Goal: Understand process/instructions: Learn how to perform a task or action

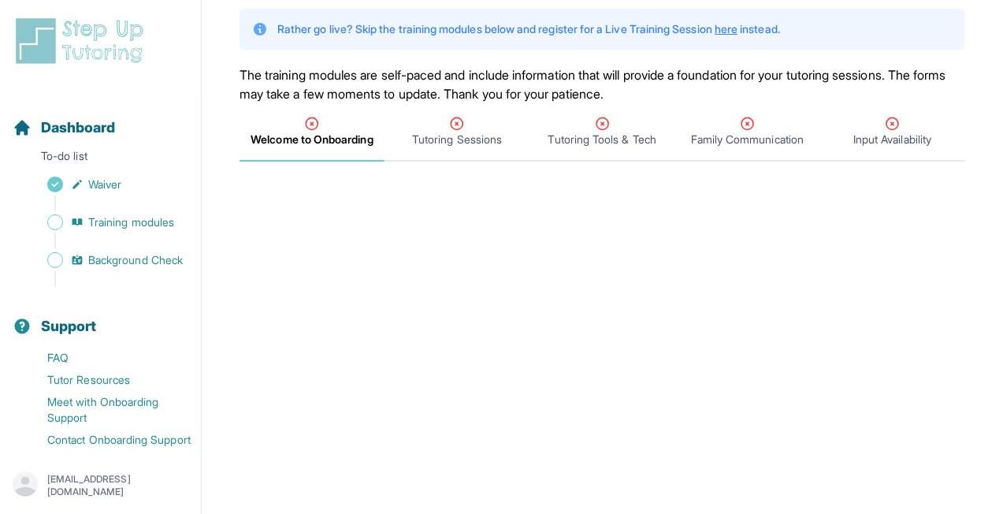
scroll to position [202, 0]
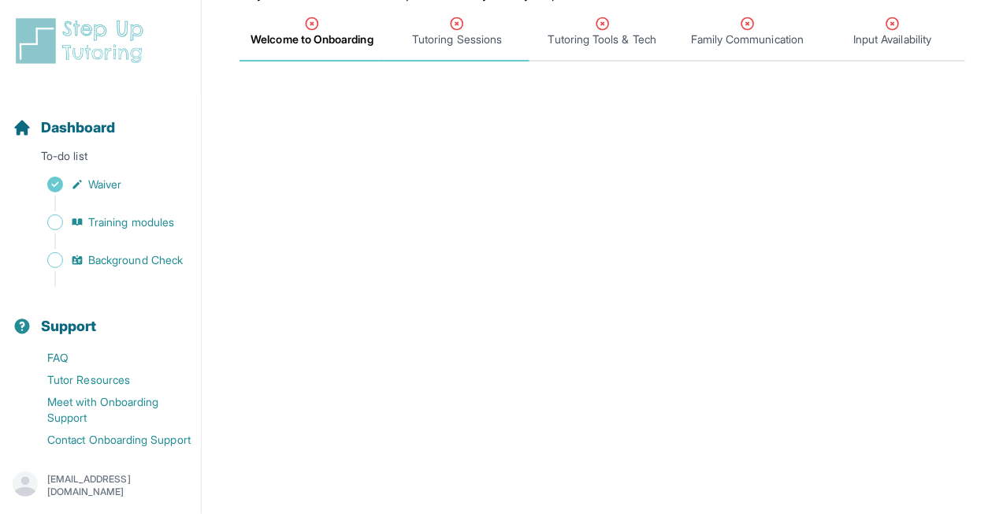
click at [465, 32] on span "Tutoring Sessions" at bounding box center [457, 40] width 90 height 16
click at [363, 33] on span "Welcome to Onboarding" at bounding box center [311, 40] width 121 height 16
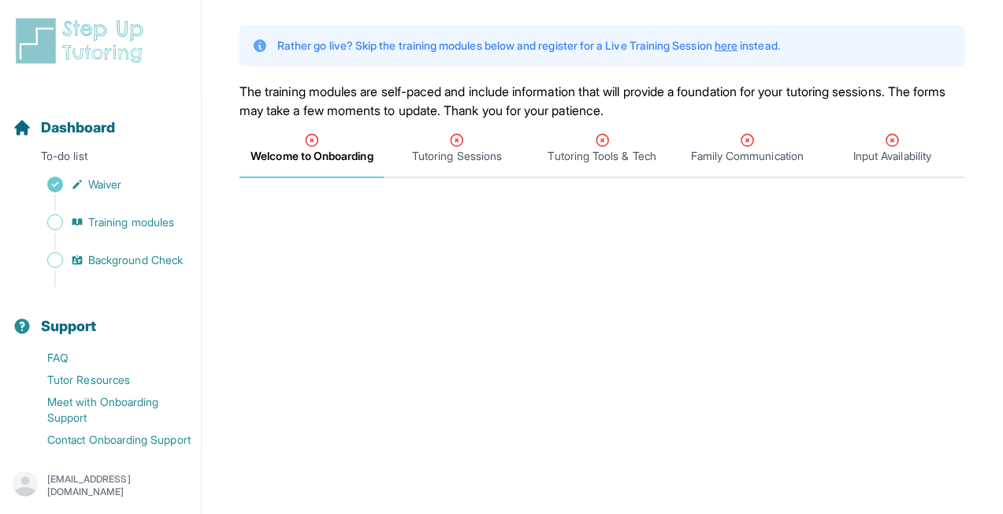
scroll to position [66, 0]
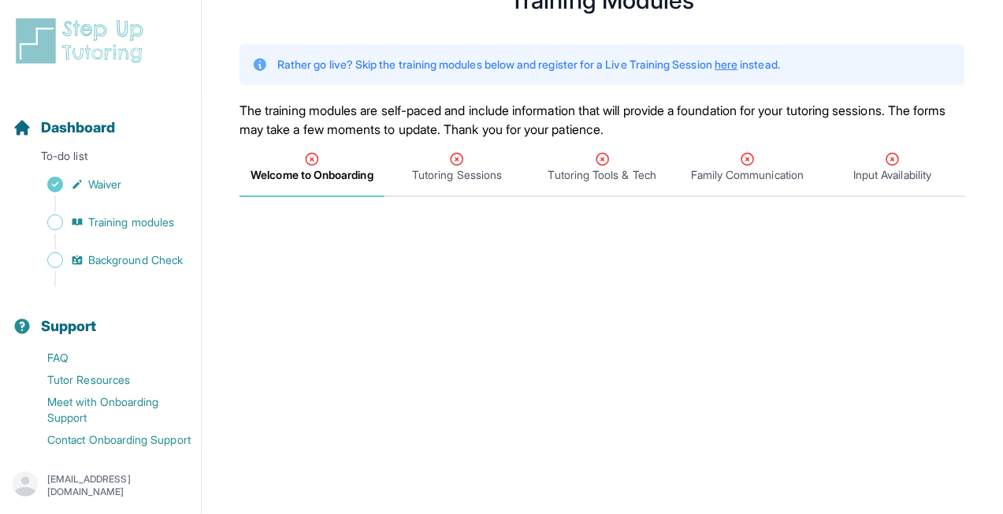
click at [328, 158] on div "Welcome to Onboarding" at bounding box center [312, 167] width 139 height 32
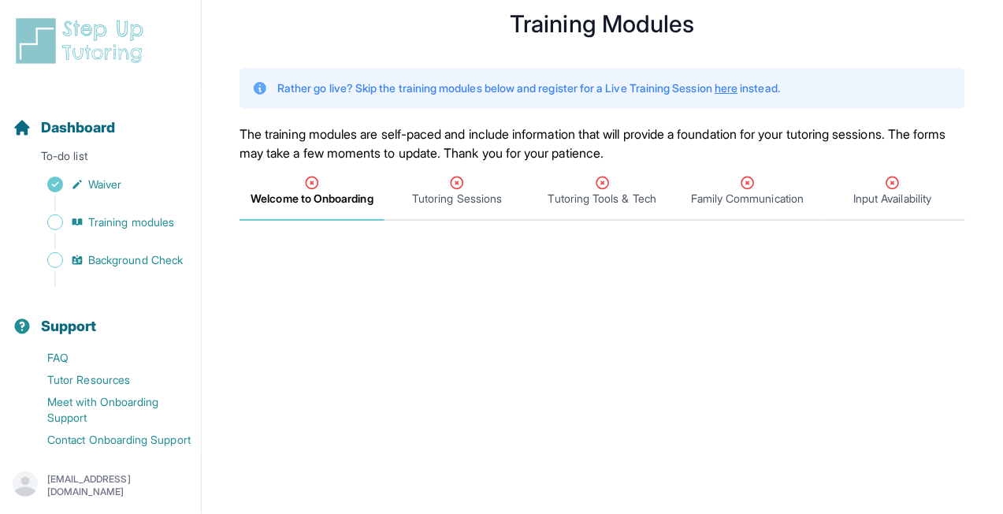
scroll to position [0, 0]
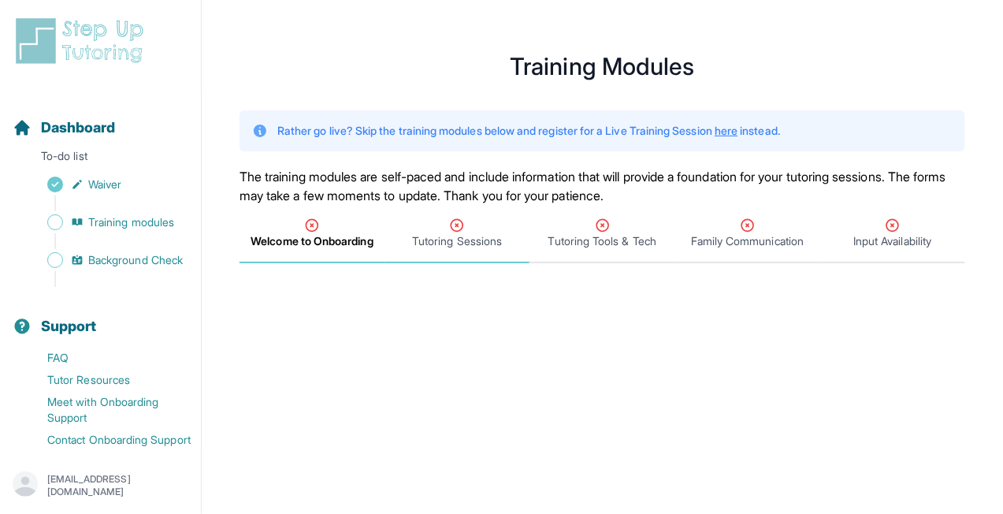
click at [440, 241] on span "Tutoring Sessions" at bounding box center [457, 241] width 90 height 16
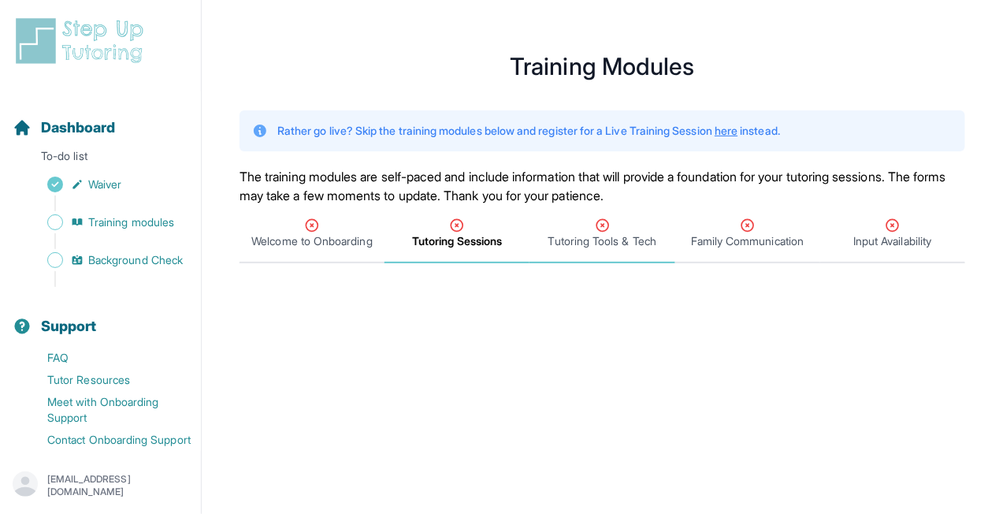
click at [618, 239] on span "Tutoring Tools & Tech" at bounding box center [602, 241] width 108 height 16
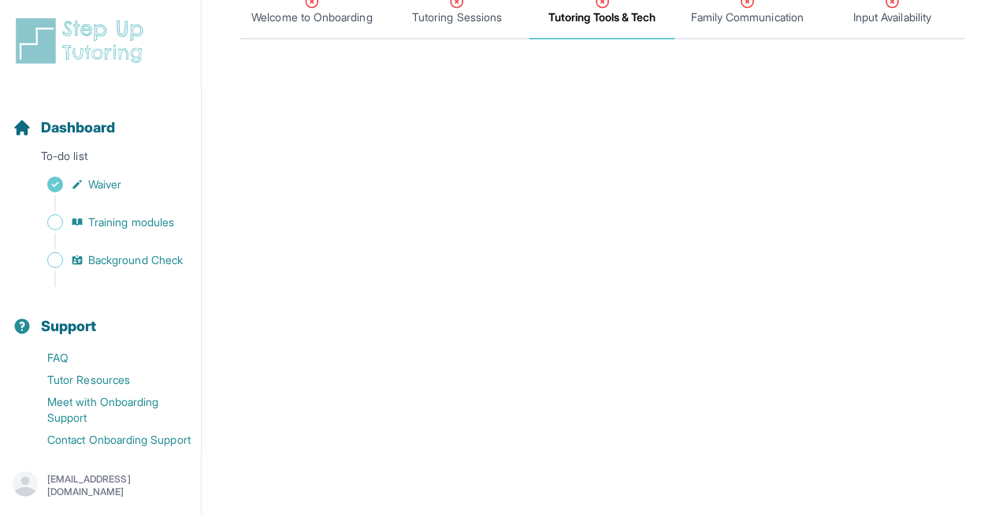
scroll to position [107, 0]
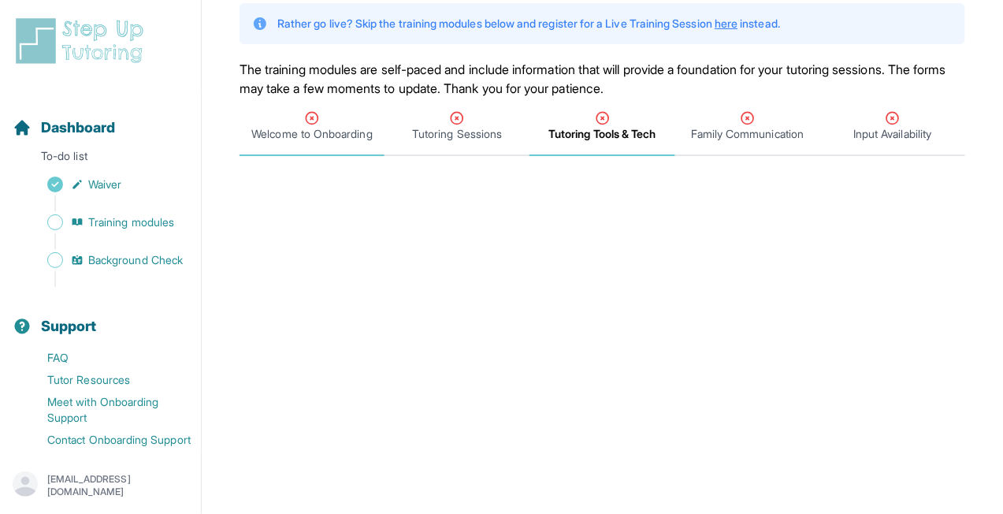
click at [310, 134] on span "Welcome to Onboarding" at bounding box center [311, 134] width 121 height 16
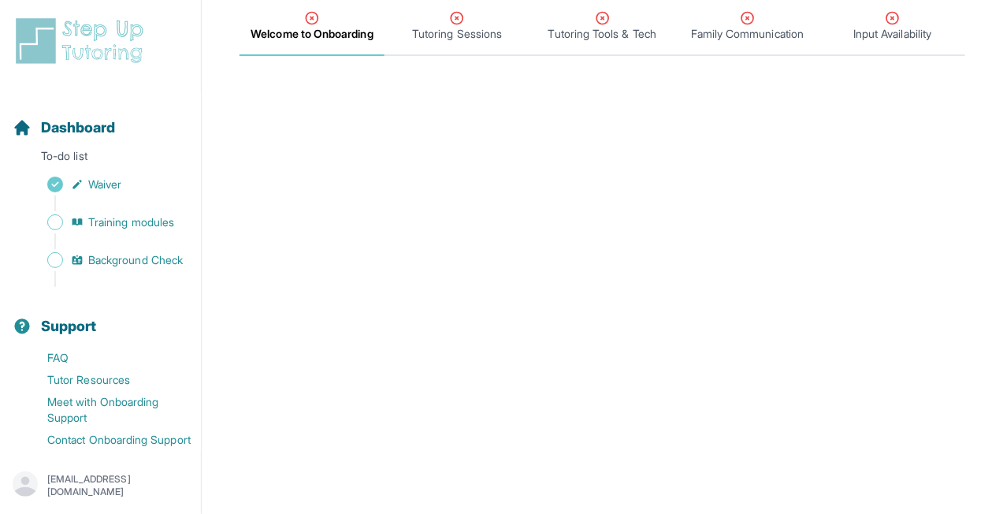
scroll to position [0, 0]
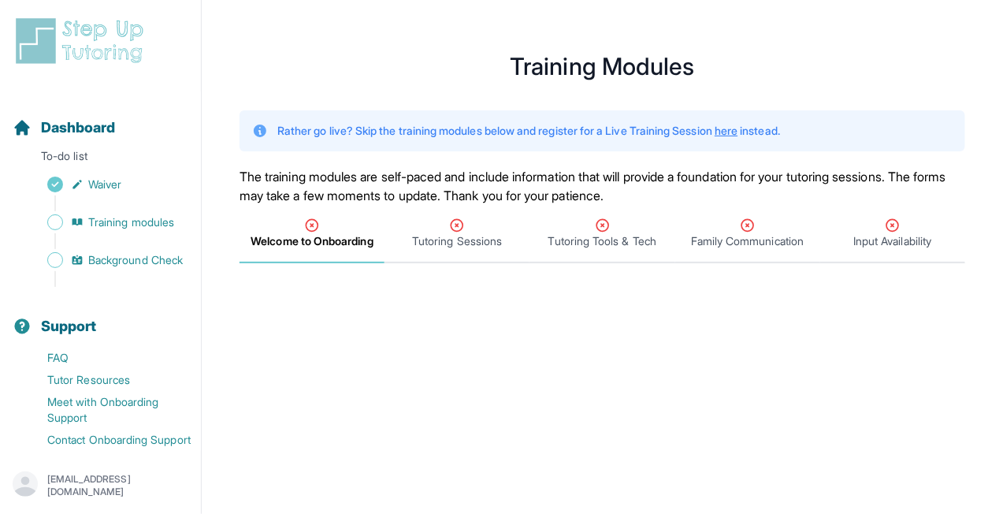
click at [737, 131] on link "here" at bounding box center [726, 130] width 23 height 13
click at [122, 253] on span "Background Check" at bounding box center [135, 260] width 95 height 16
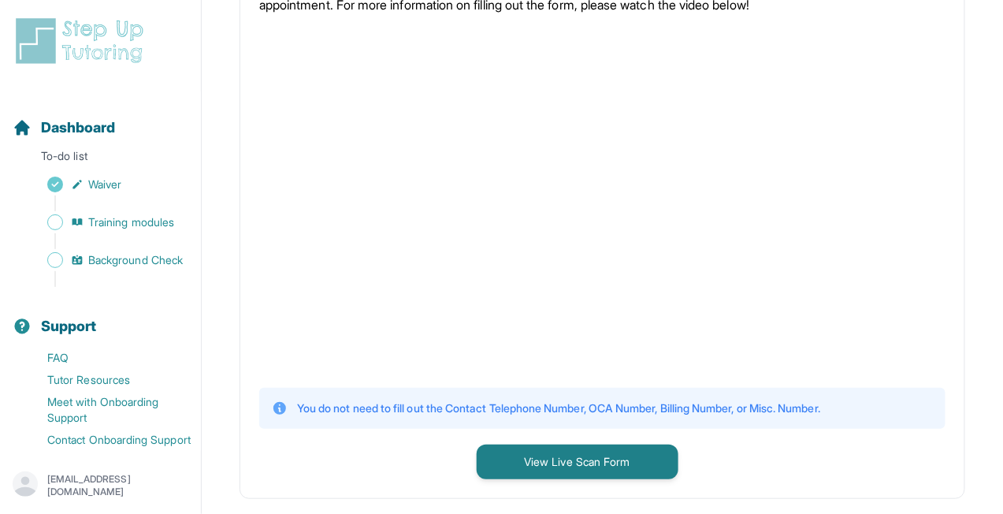
scroll to position [444, 0]
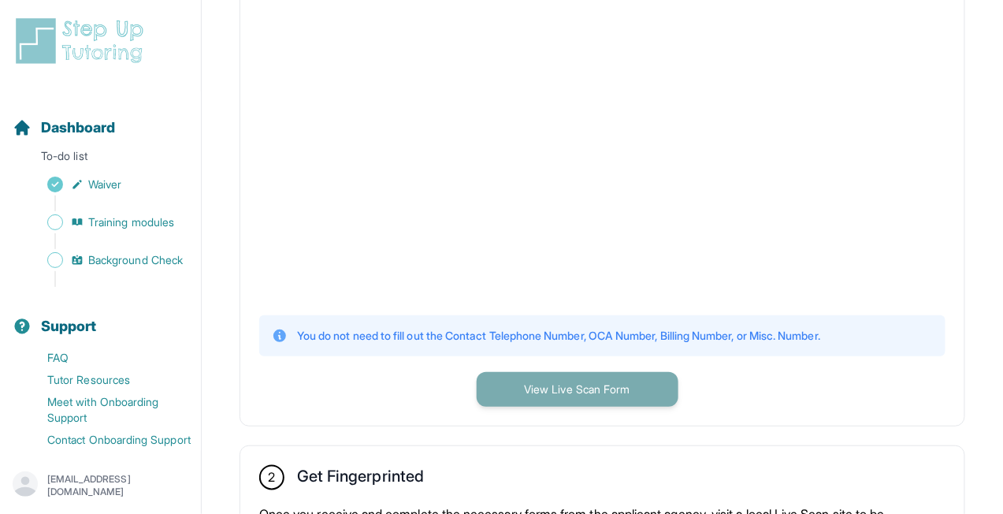
click at [578, 403] on button "View Live Scan Form" at bounding box center [578, 389] width 202 height 35
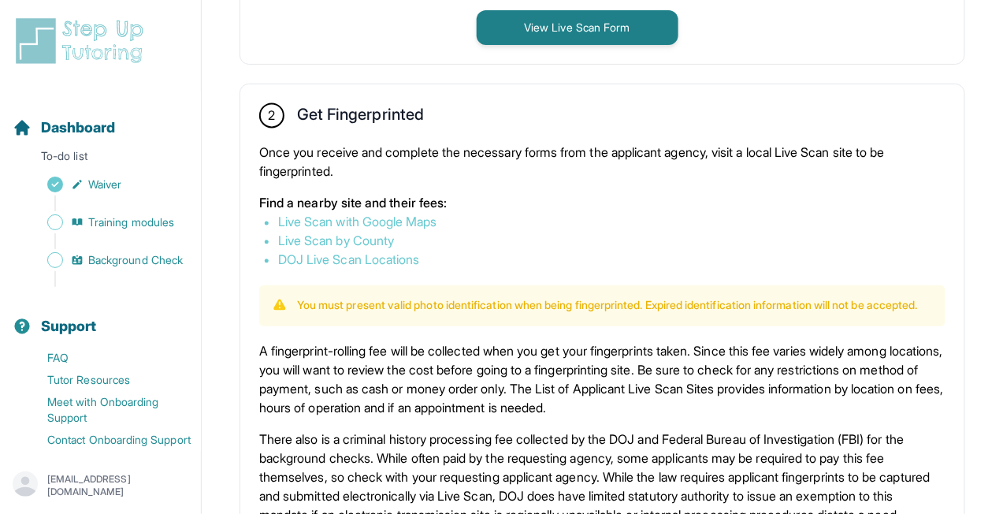
scroll to position [808, 0]
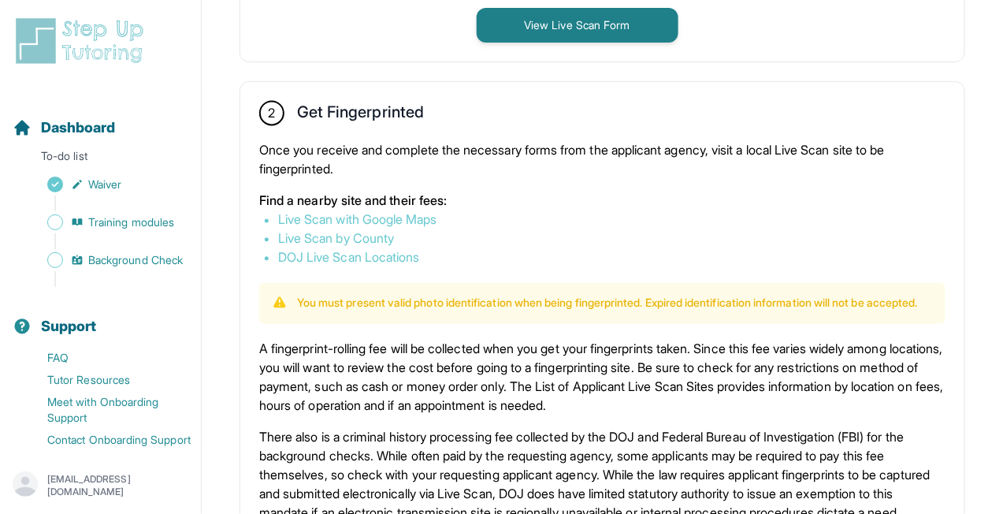
click at [370, 217] on link "Live Scan with Google Maps" at bounding box center [357, 220] width 159 height 16
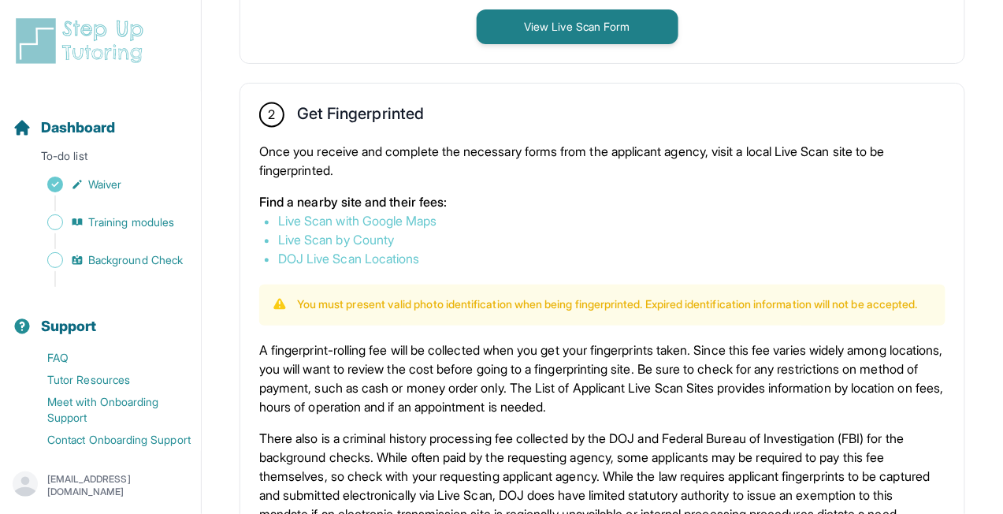
scroll to position [941, 0]
